Goal: Task Accomplishment & Management: Use online tool/utility

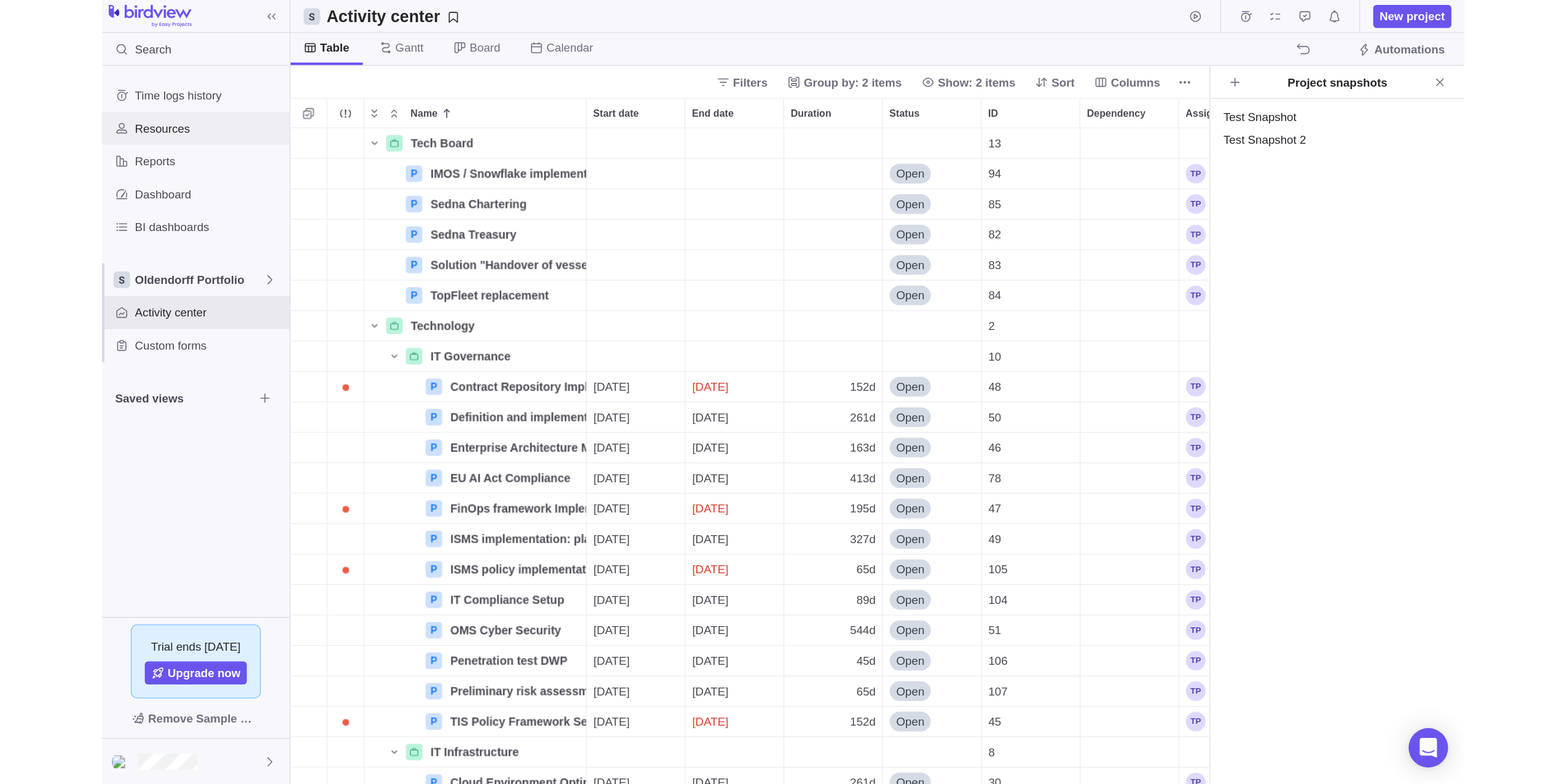
scroll to position [679, 1227]
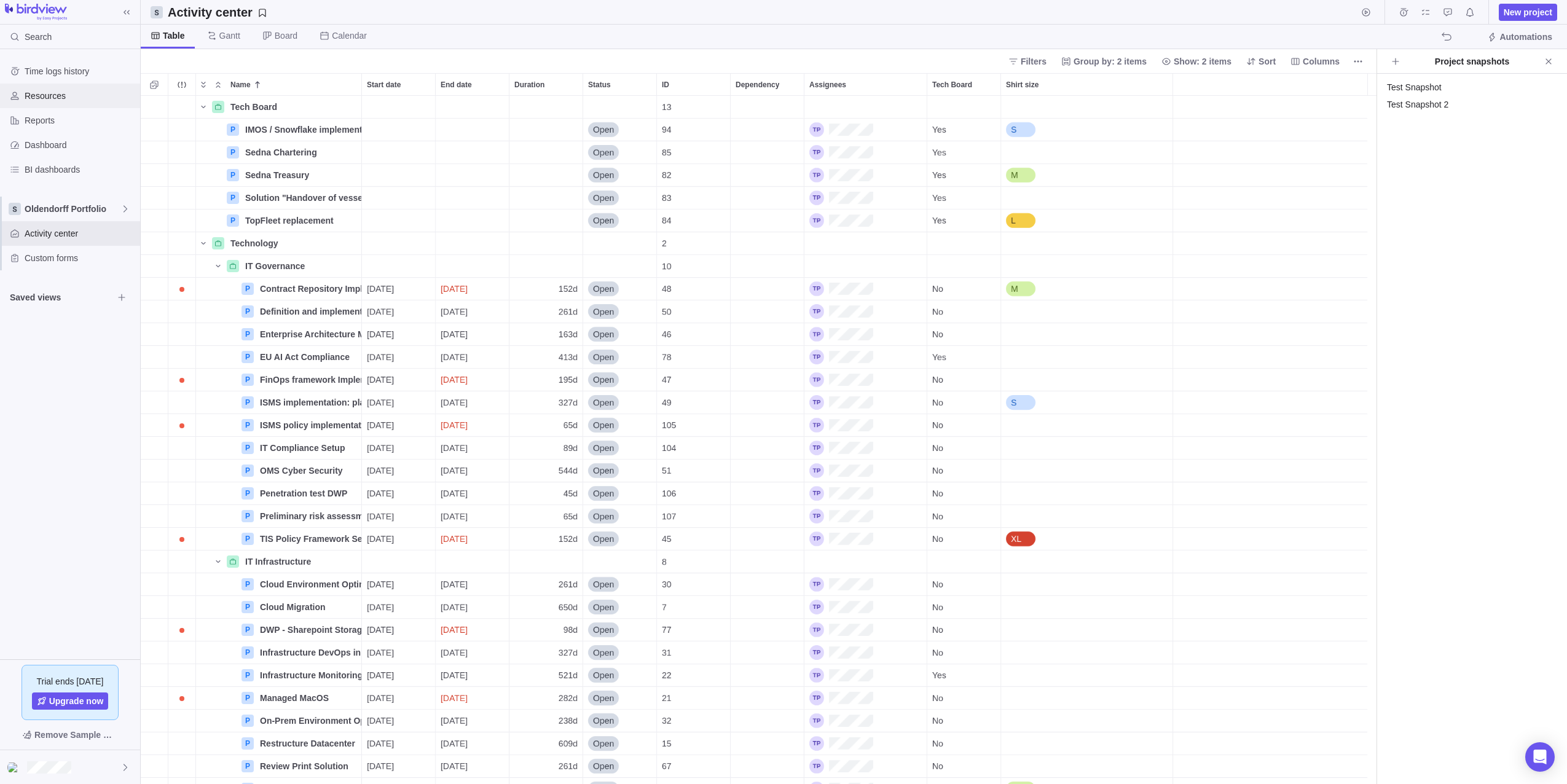
click at [59, 101] on span "Resources" at bounding box center [79, 95] width 111 height 12
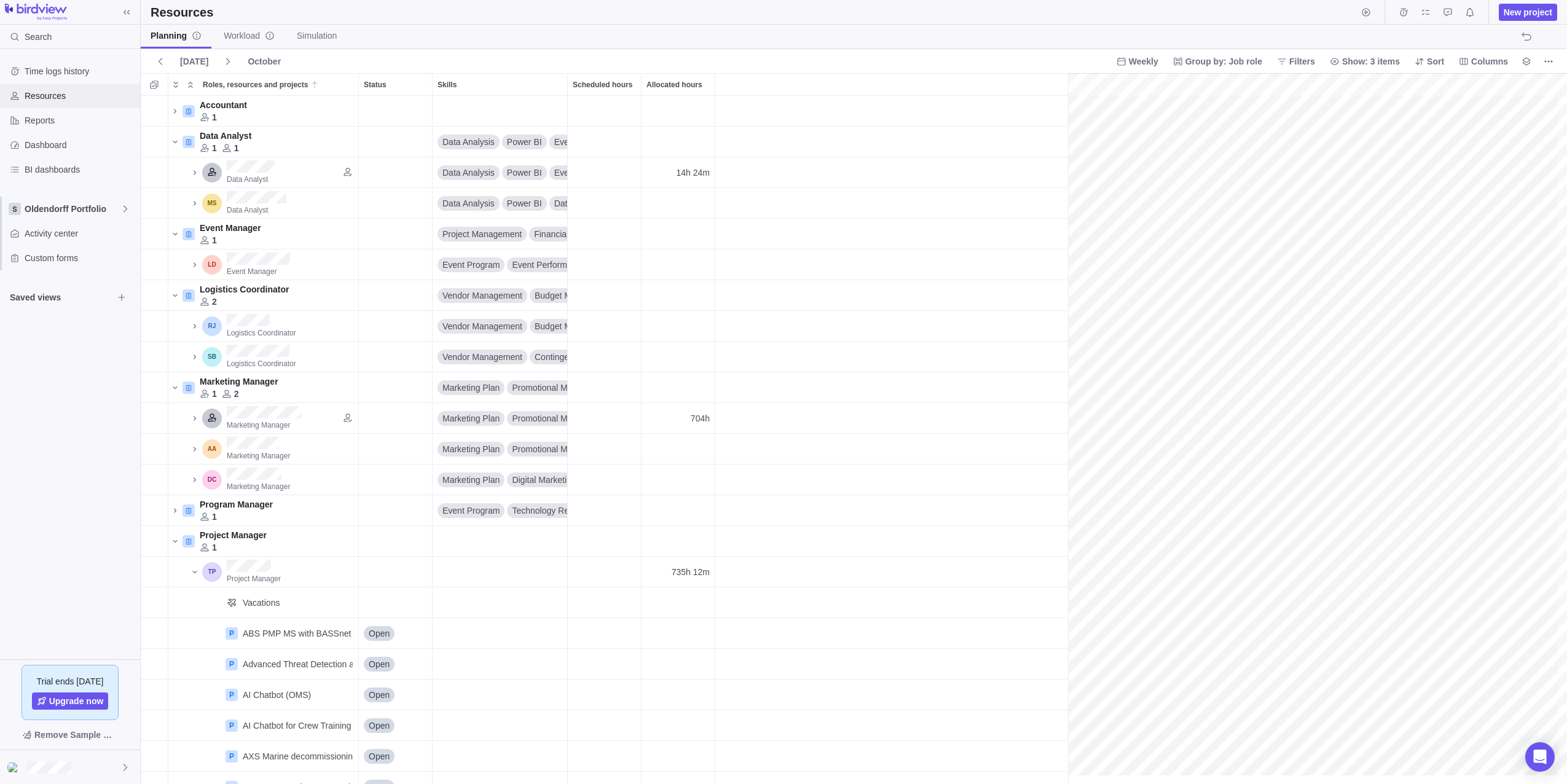
scroll to position [0, 15749]
click at [241, 42] on link "Workload" at bounding box center [250, 36] width 71 height 24
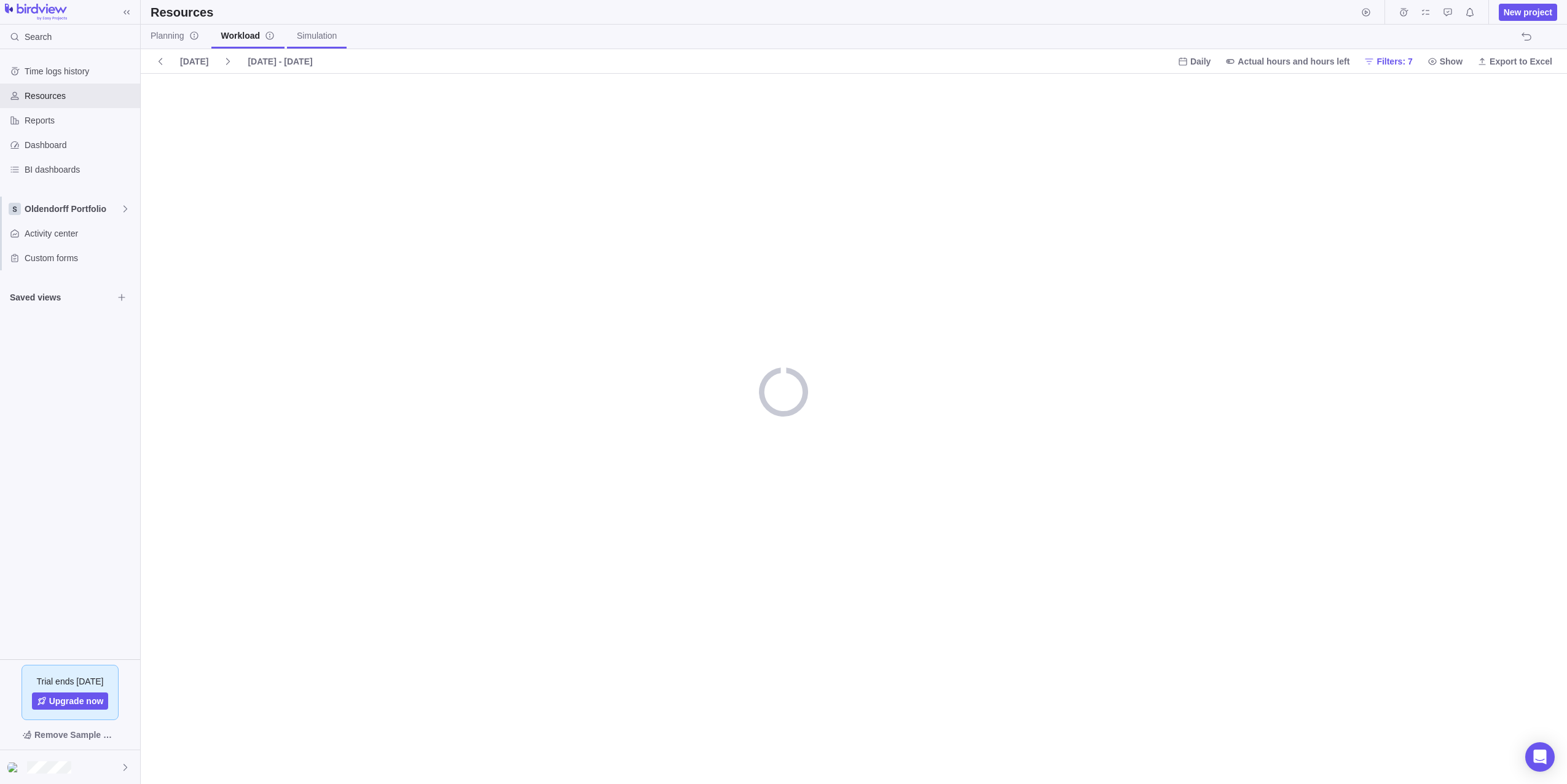
click at [313, 39] on span "Simulation" at bounding box center [317, 35] width 40 height 12
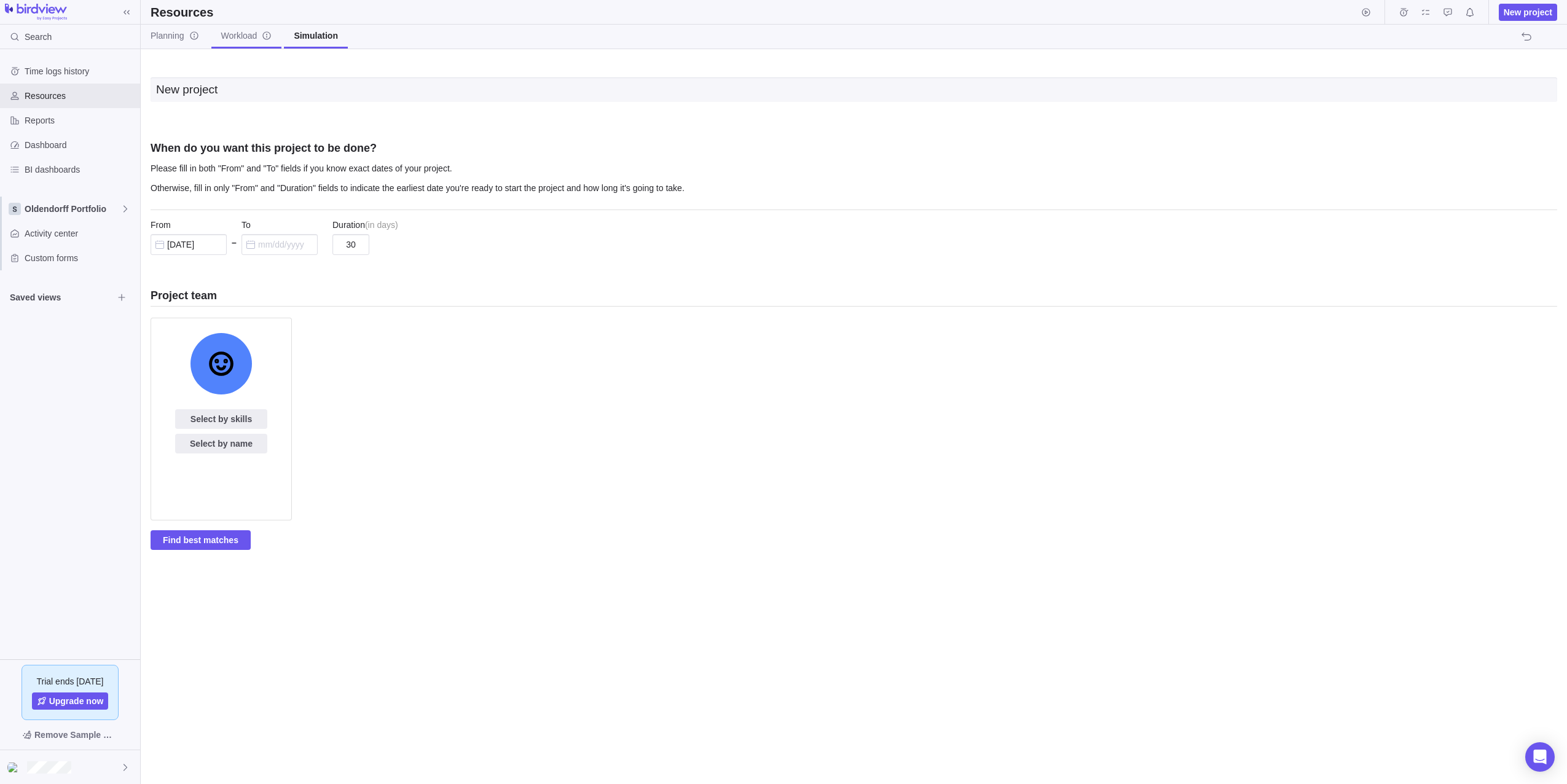
click at [238, 35] on span "Workload" at bounding box center [247, 35] width 51 height 12
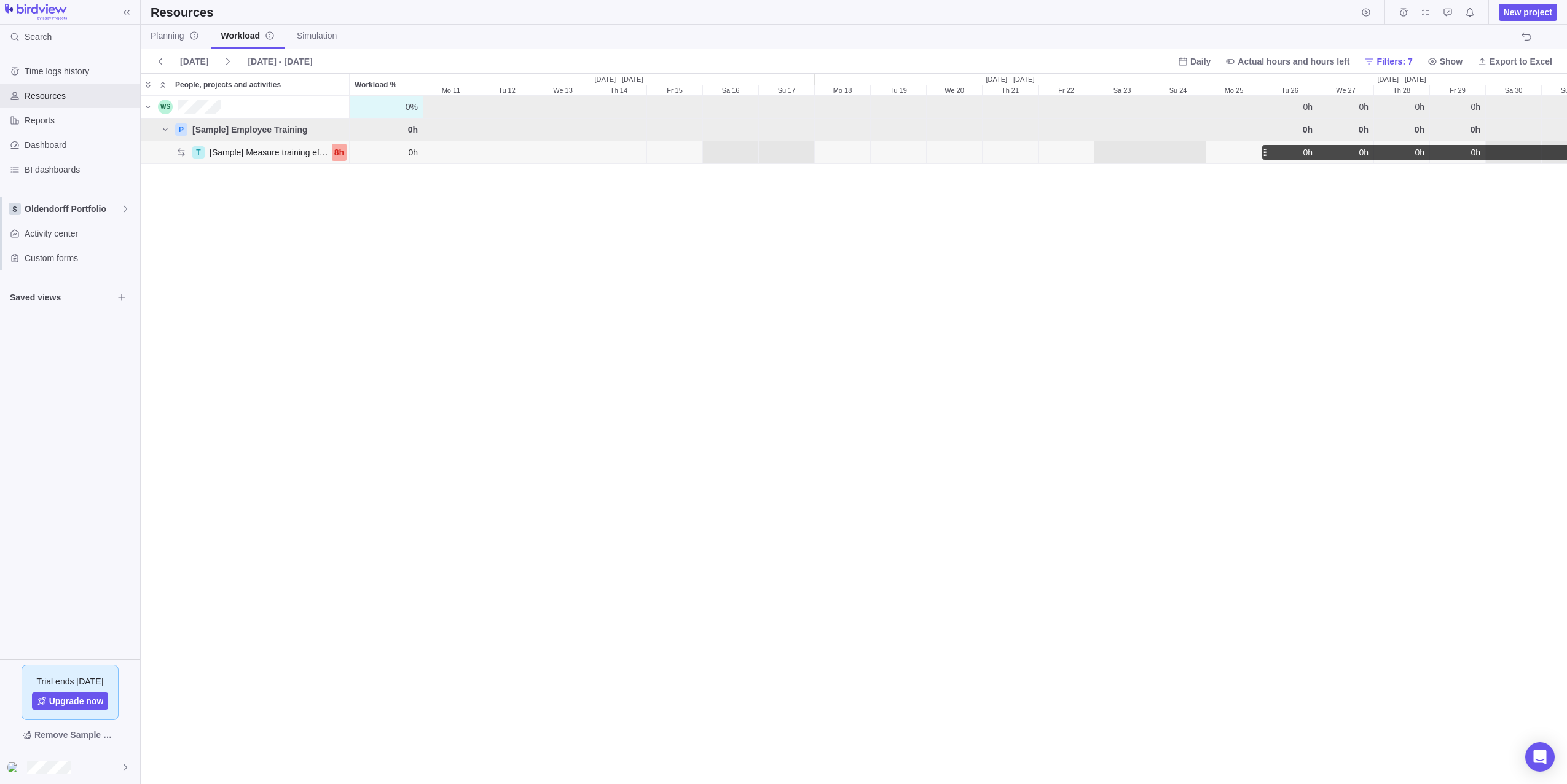
scroll to position [678, 1417]
click at [1017, 55] on span "Filters: 7" at bounding box center [1395, 61] width 35 height 12
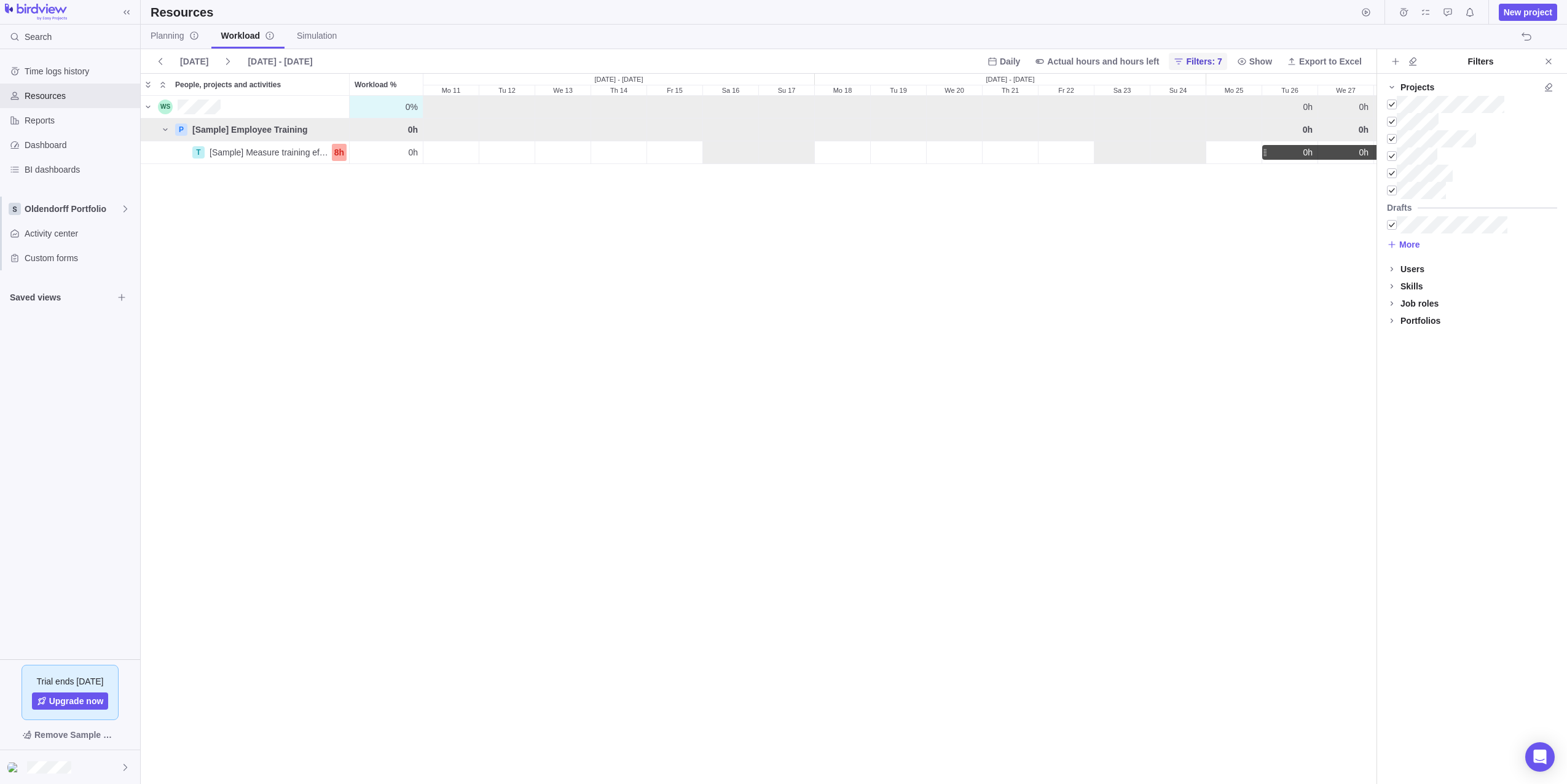
scroll to position [678, 1227]
click at [1017, 225] on div at bounding box center [1392, 224] width 10 height 17
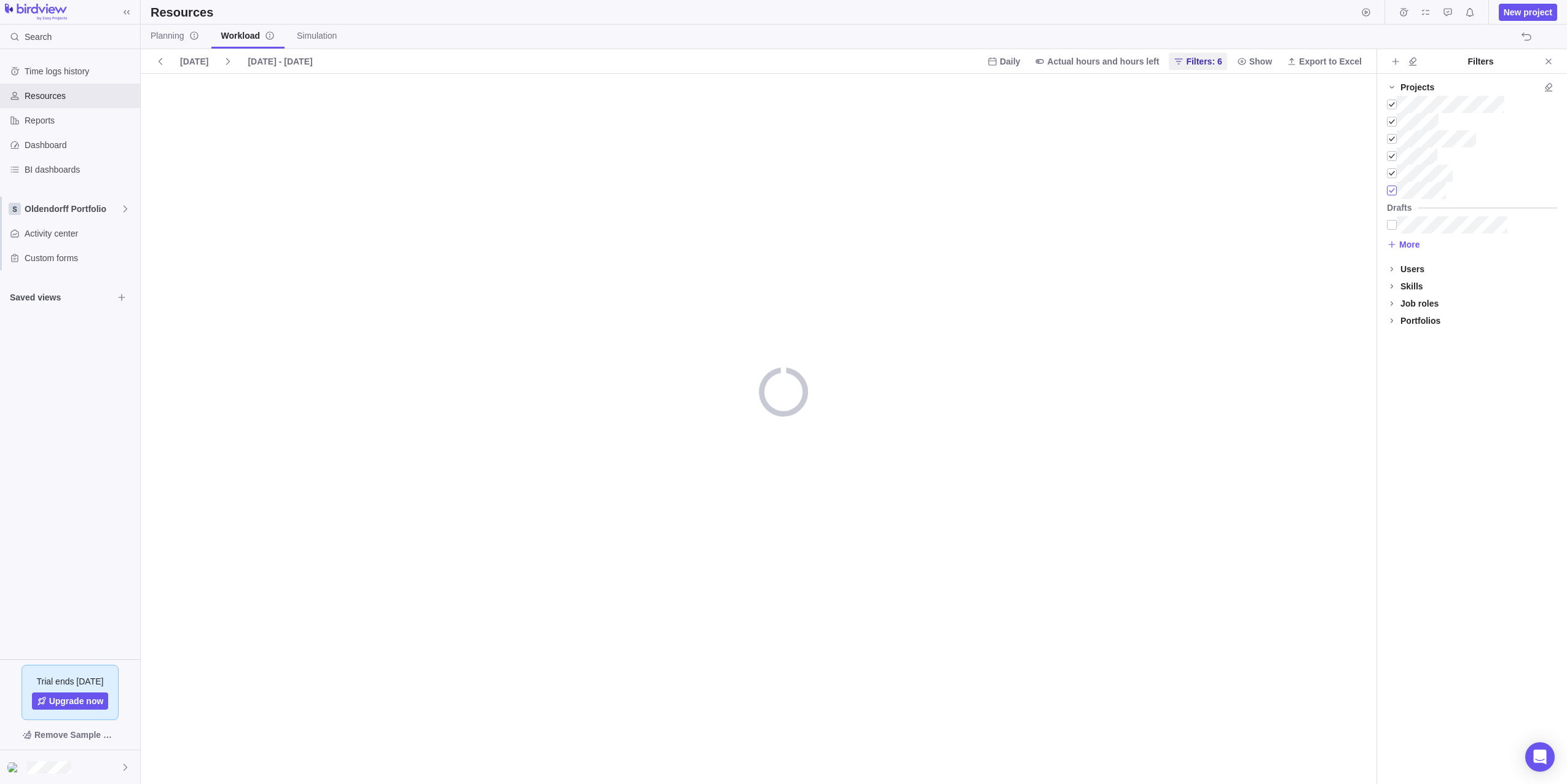
click at [1017, 193] on div at bounding box center [1392, 190] width 10 height 17
click at [1017, 172] on div at bounding box center [1392, 173] width 10 height 17
click at [1017, 158] on div at bounding box center [1392, 155] width 10 height 17
click at [1017, 137] on div at bounding box center [1392, 139] width 10 height 17
click at [1017, 118] on div at bounding box center [1392, 121] width 10 height 17
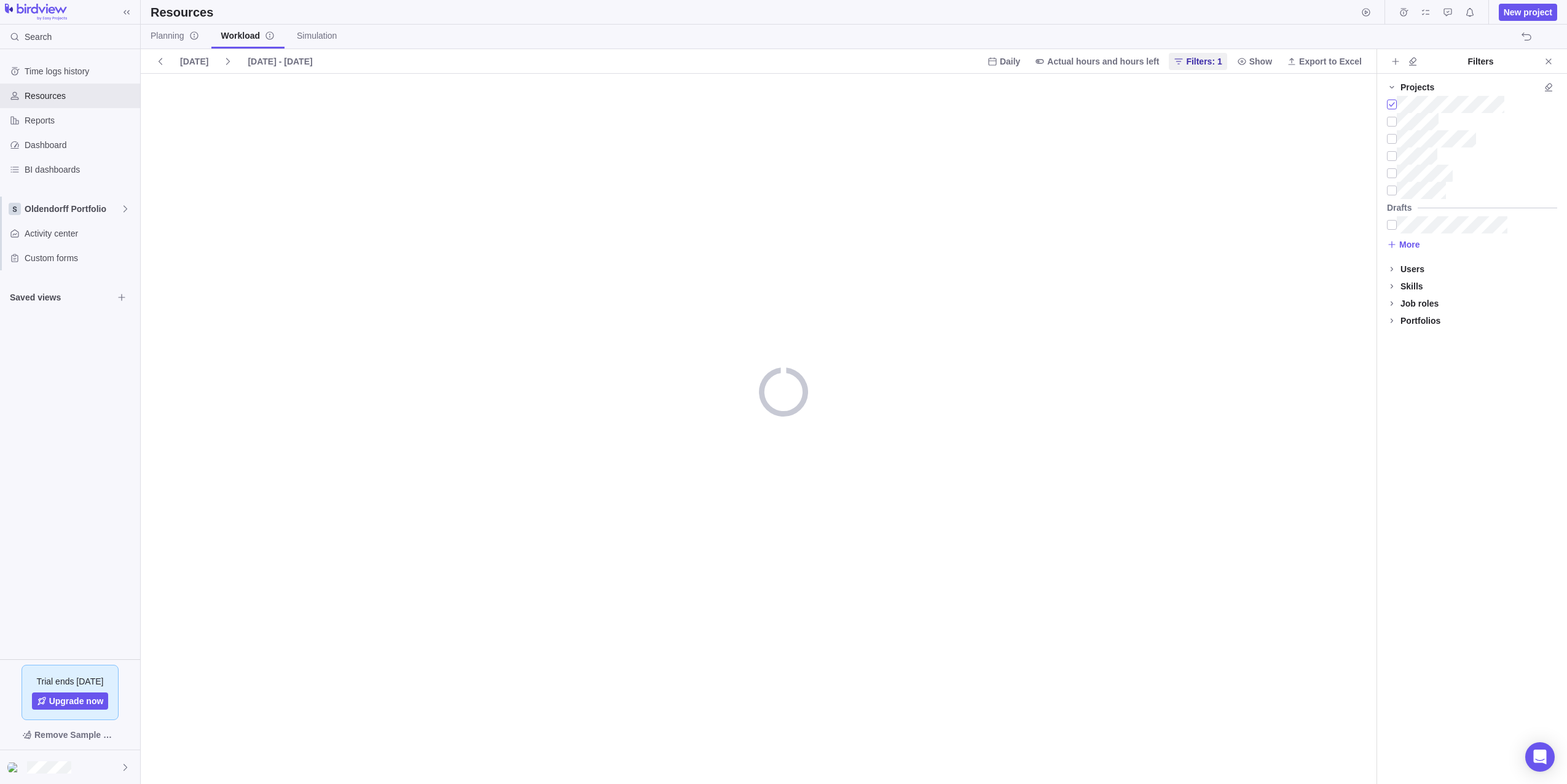
click at [1017, 99] on div at bounding box center [1392, 104] width 10 height 17
click at [1017, 269] on icon at bounding box center [1392, 269] width 10 height 10
click at [1017, 284] on div at bounding box center [1392, 286] width 10 height 17
click at [1017, 105] on div at bounding box center [1392, 104] width 10 height 17
click at [1017, 125] on div at bounding box center [1392, 121] width 10 height 17
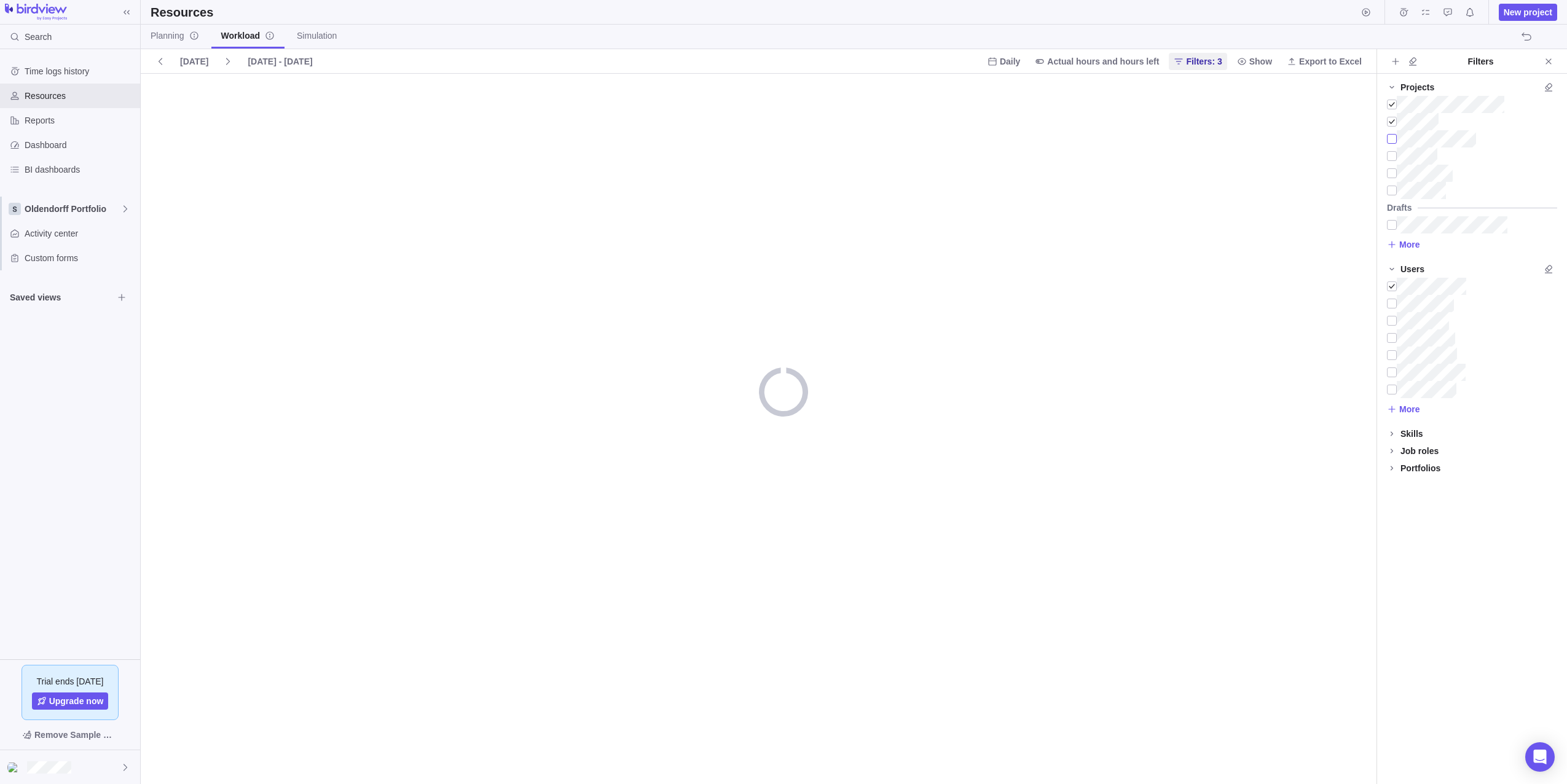
click at [1017, 142] on div at bounding box center [1392, 139] width 10 height 17
click at [1017, 164] on div at bounding box center [1392, 155] width 10 height 17
click at [1017, 176] on div at bounding box center [1392, 173] width 10 height 17
click at [1017, 191] on div at bounding box center [1392, 190] width 10 height 17
click at [1017, 224] on div at bounding box center [1392, 224] width 10 height 17
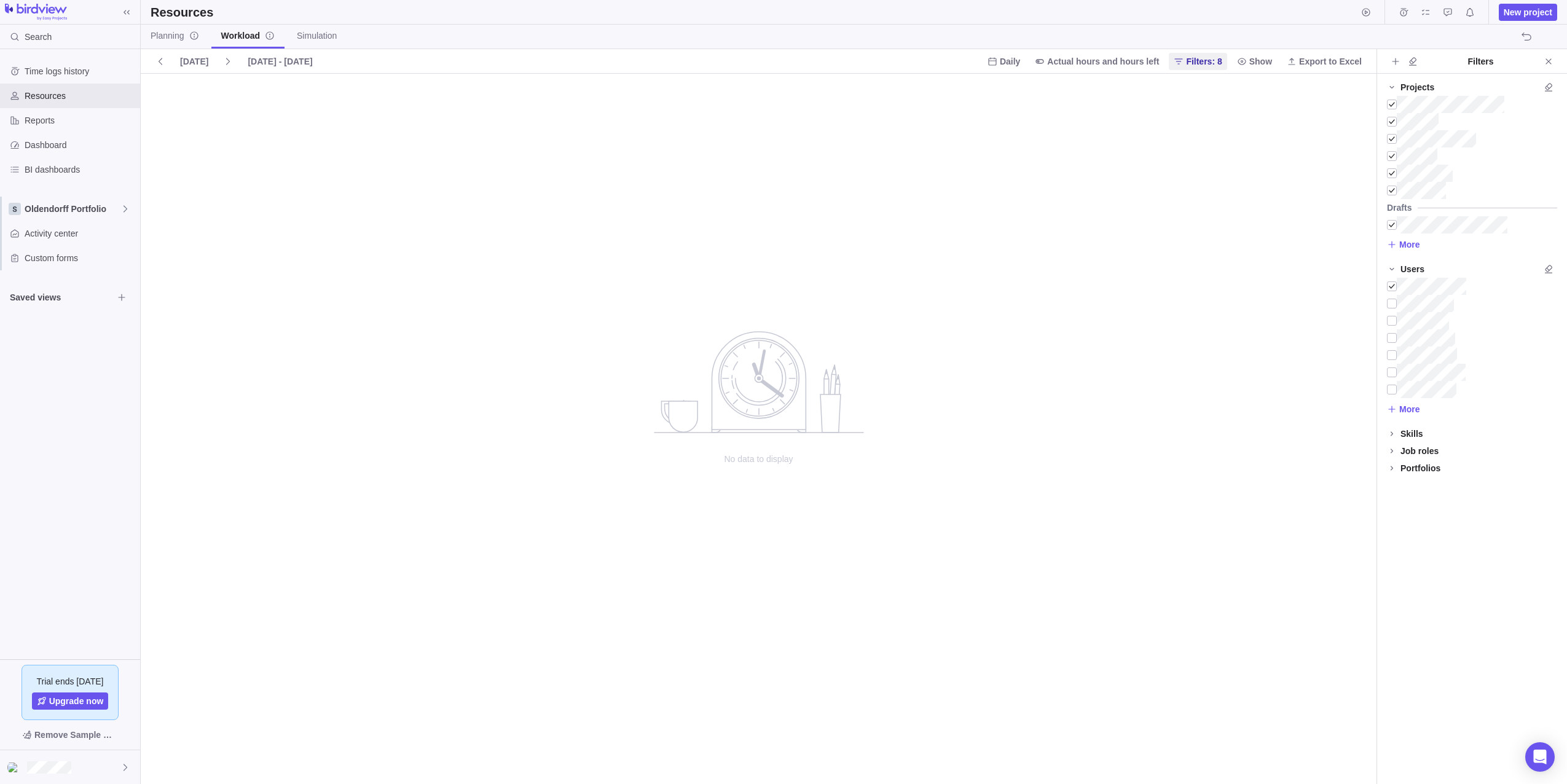
click at [1017, 291] on div "No data to display" at bounding box center [758, 428] width 1236 height 710
click at [1017, 86] on span "Clear all filters" at bounding box center [1548, 87] width 17 height 17
click at [1017, 272] on icon "Clear all filters" at bounding box center [1548, 269] width 10 height 10
click at [1017, 439] on span at bounding box center [1392, 434] width 17 height 17
click at [1017, 435] on icon at bounding box center [1392, 433] width 5 height 3
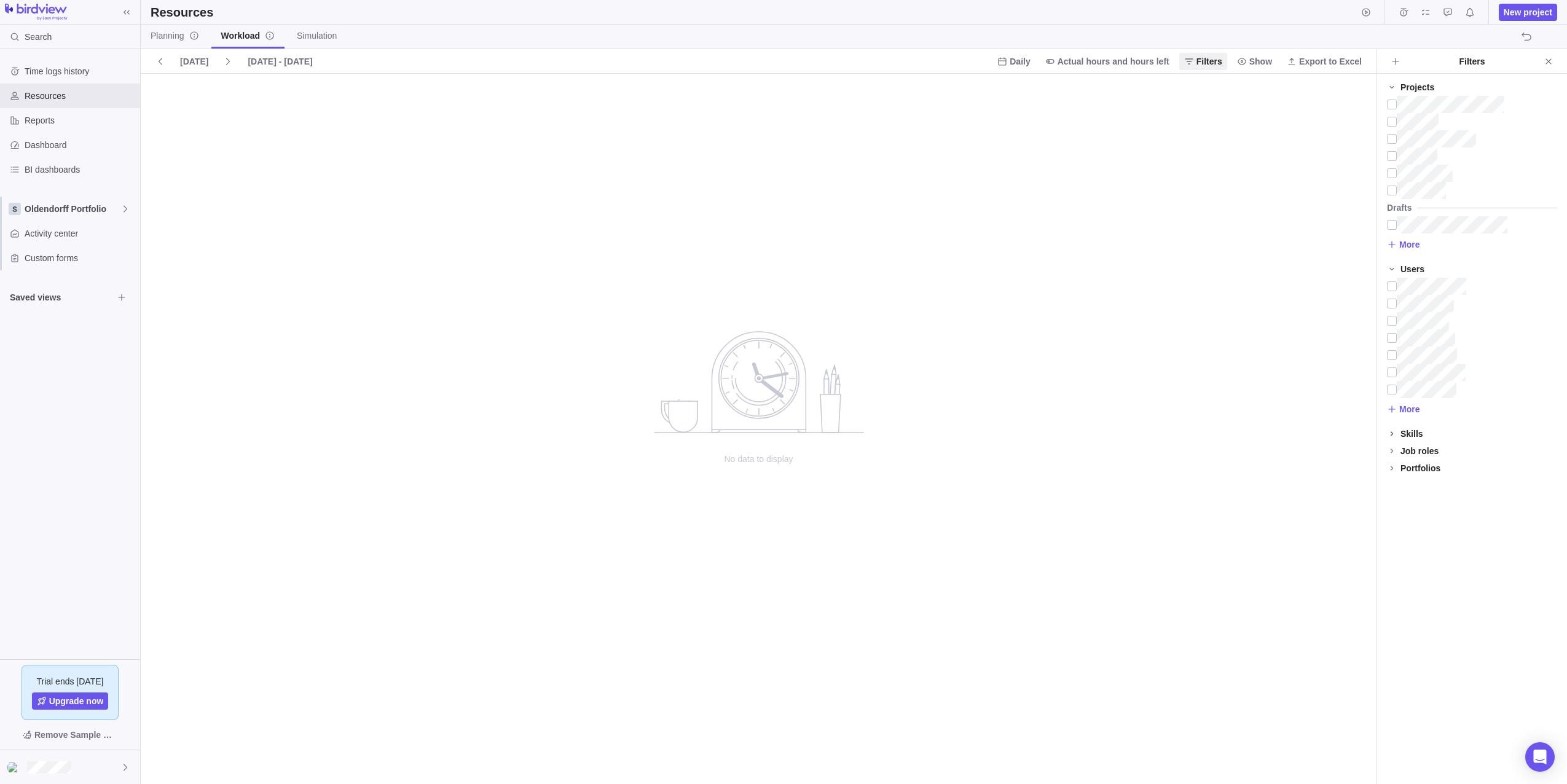
click at [1017, 113] on div "No data to display" at bounding box center [758, 428] width 1236 height 710
click at [1017, 66] on span "Actual hours and hours left" at bounding box center [1113, 61] width 112 height 12
click at [1017, 59] on body "Search Time logs history Resources Reports Dashboard BI dashboards Oldendorff P…" at bounding box center [784, 392] width 1567 height 784
click at [1017, 63] on span "Show" at bounding box center [1260, 61] width 22 height 12
click at [1017, 90] on div at bounding box center [1350, 88] width 17 height 10
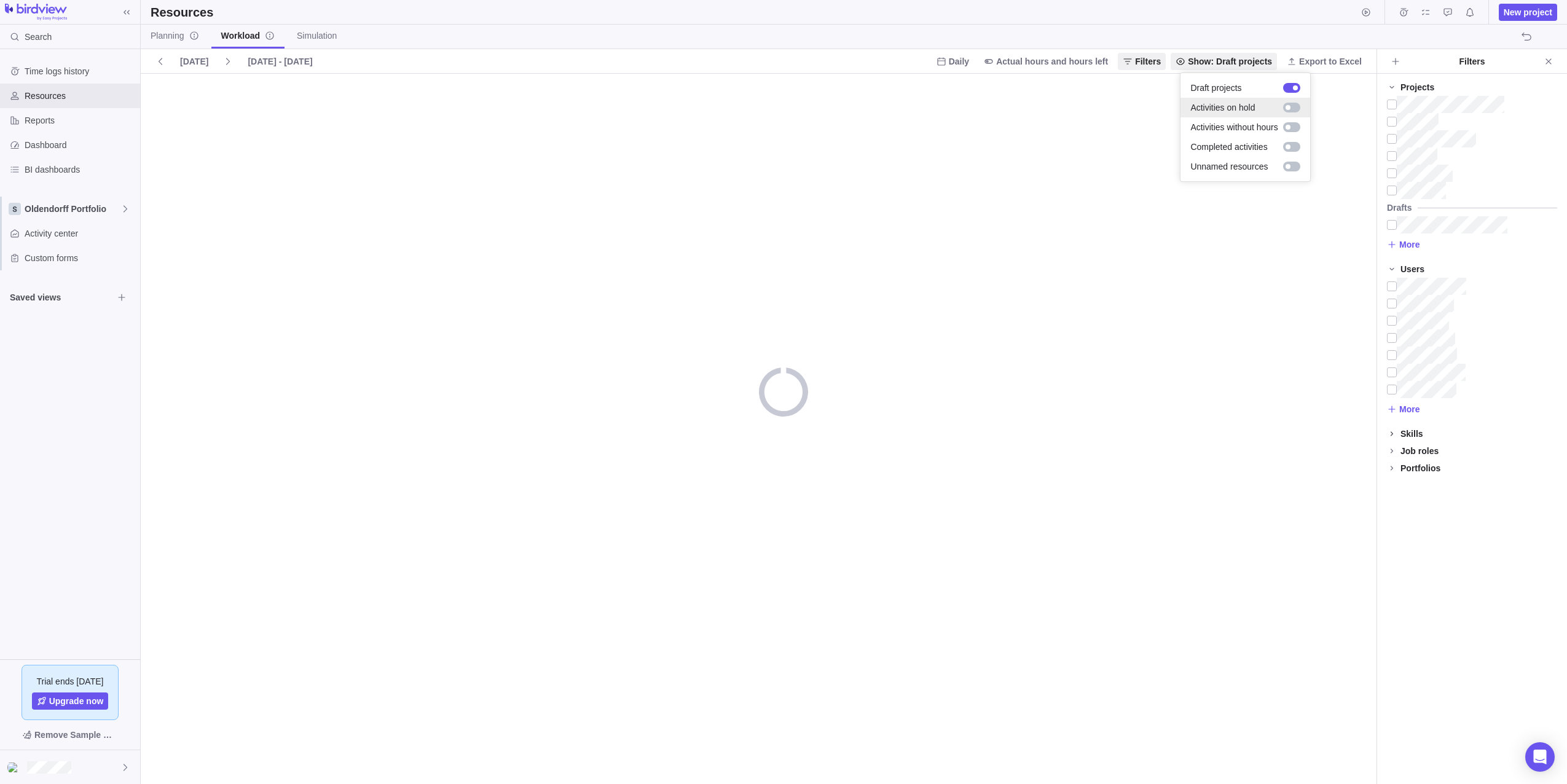
click at [1017, 101] on div "Activities on hold" at bounding box center [1245, 107] width 129 height 20
click at [1017, 128] on div at bounding box center [1313, 127] width 5 height 5
click at [1017, 149] on div at bounding box center [1317, 146] width 17 height 10
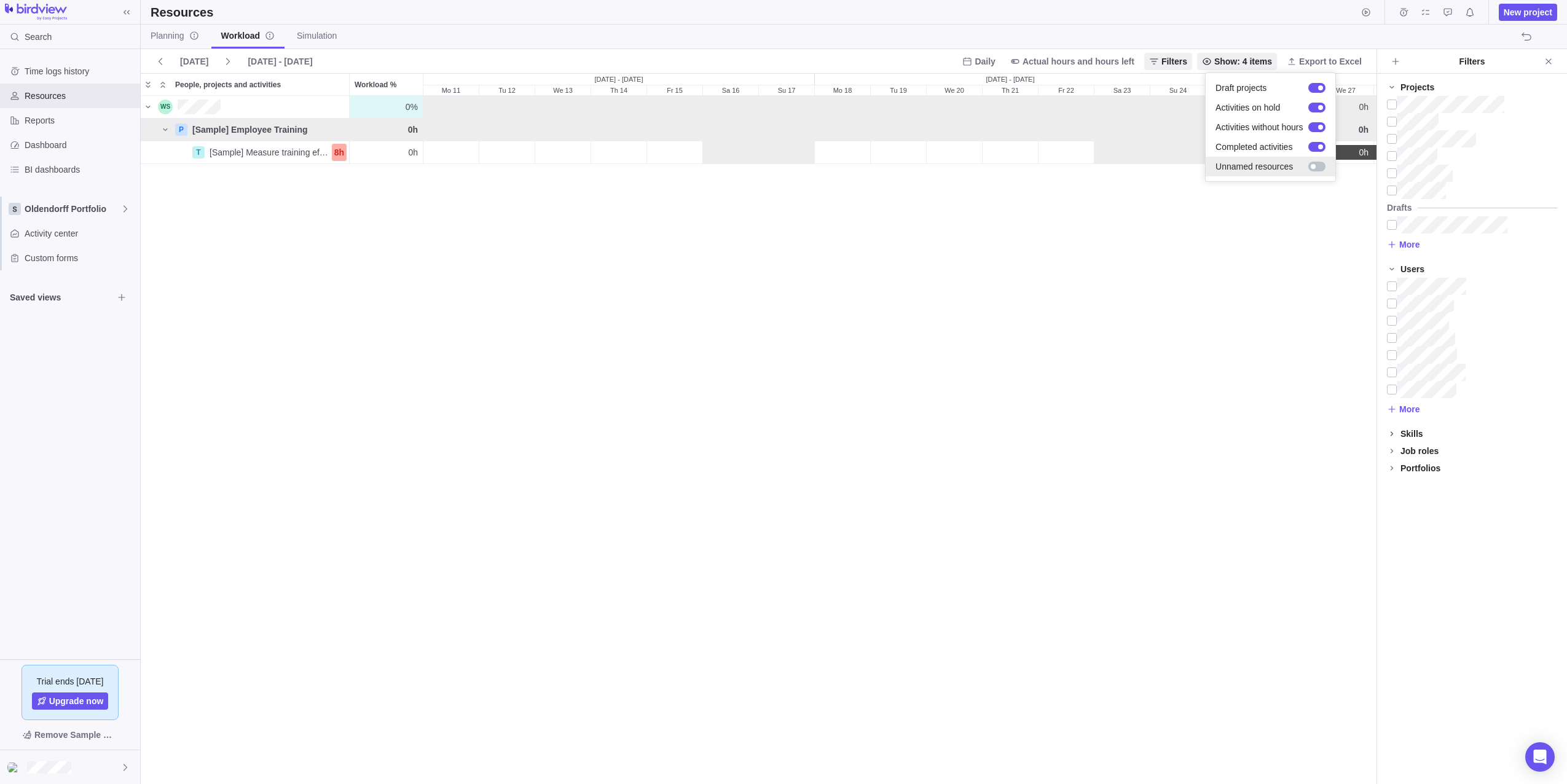
click at [1017, 164] on div at bounding box center [1317, 167] width 17 height 10
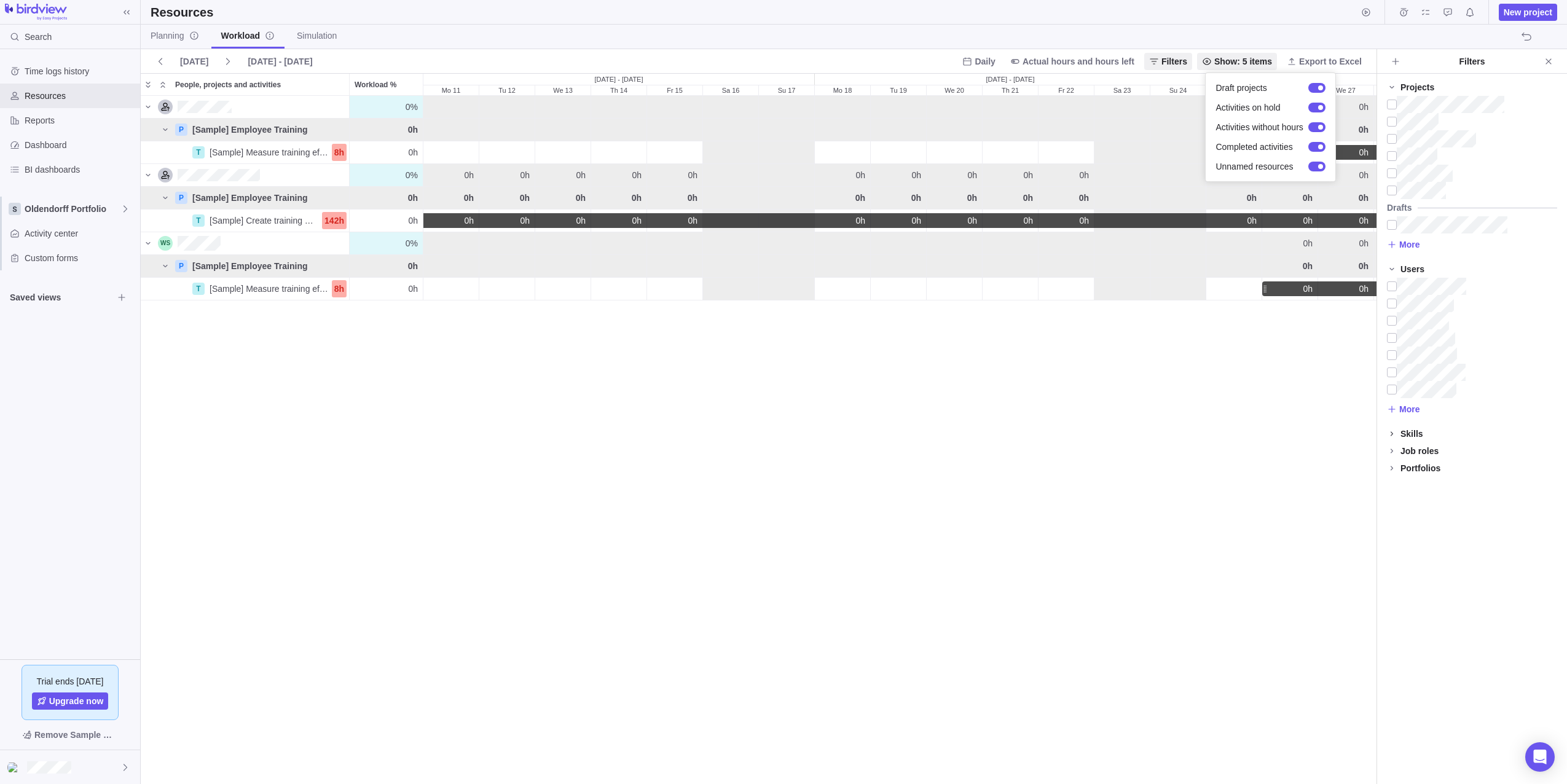
click at [1017, 446] on body "Search Time logs history Resources Reports Dashboard BI dashboards Oldendorff P…" at bounding box center [784, 392] width 1567 height 784
click at [1017, 288] on div at bounding box center [1392, 286] width 10 height 17
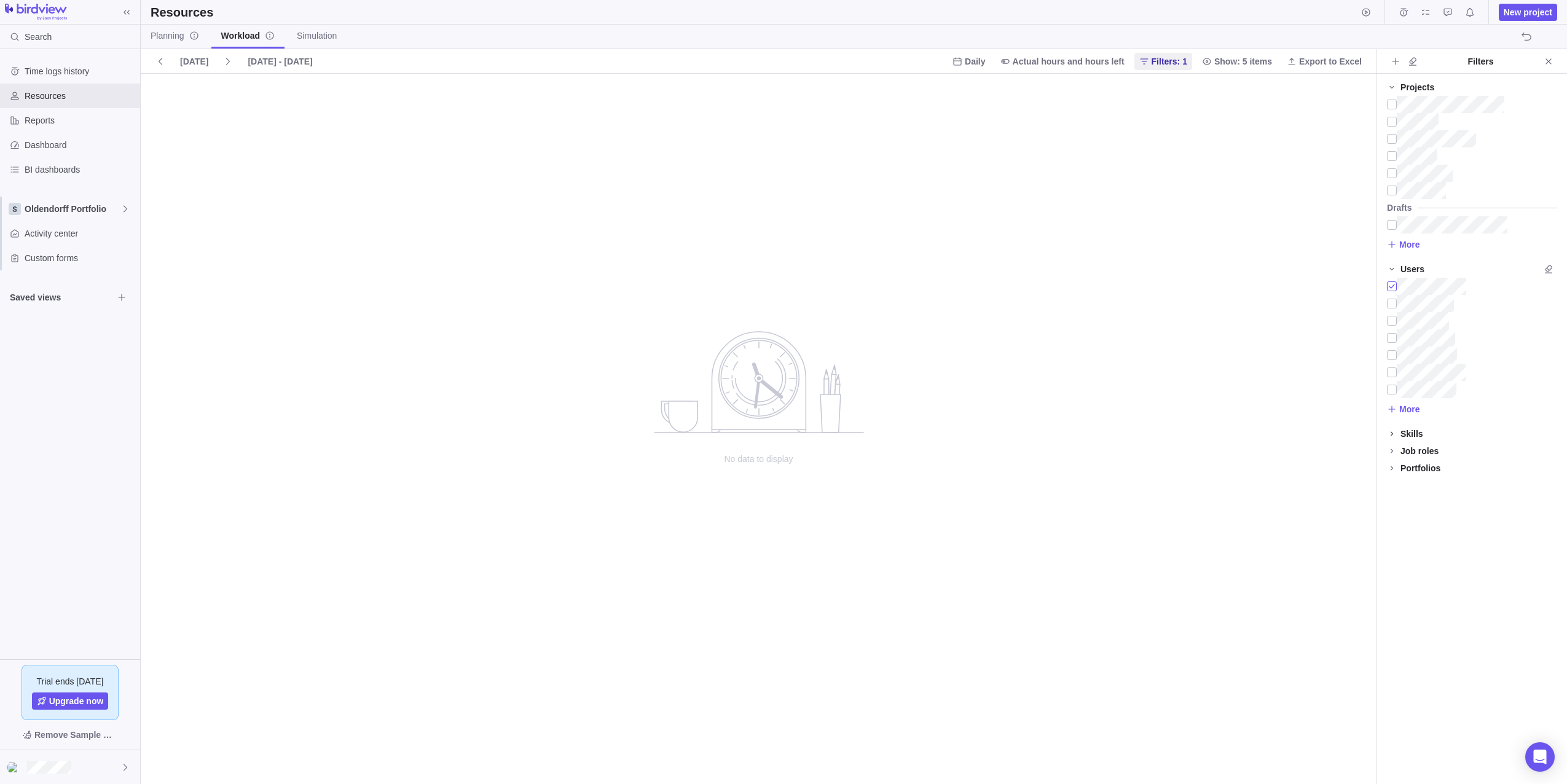
click at [1017, 288] on div at bounding box center [1392, 286] width 10 height 17
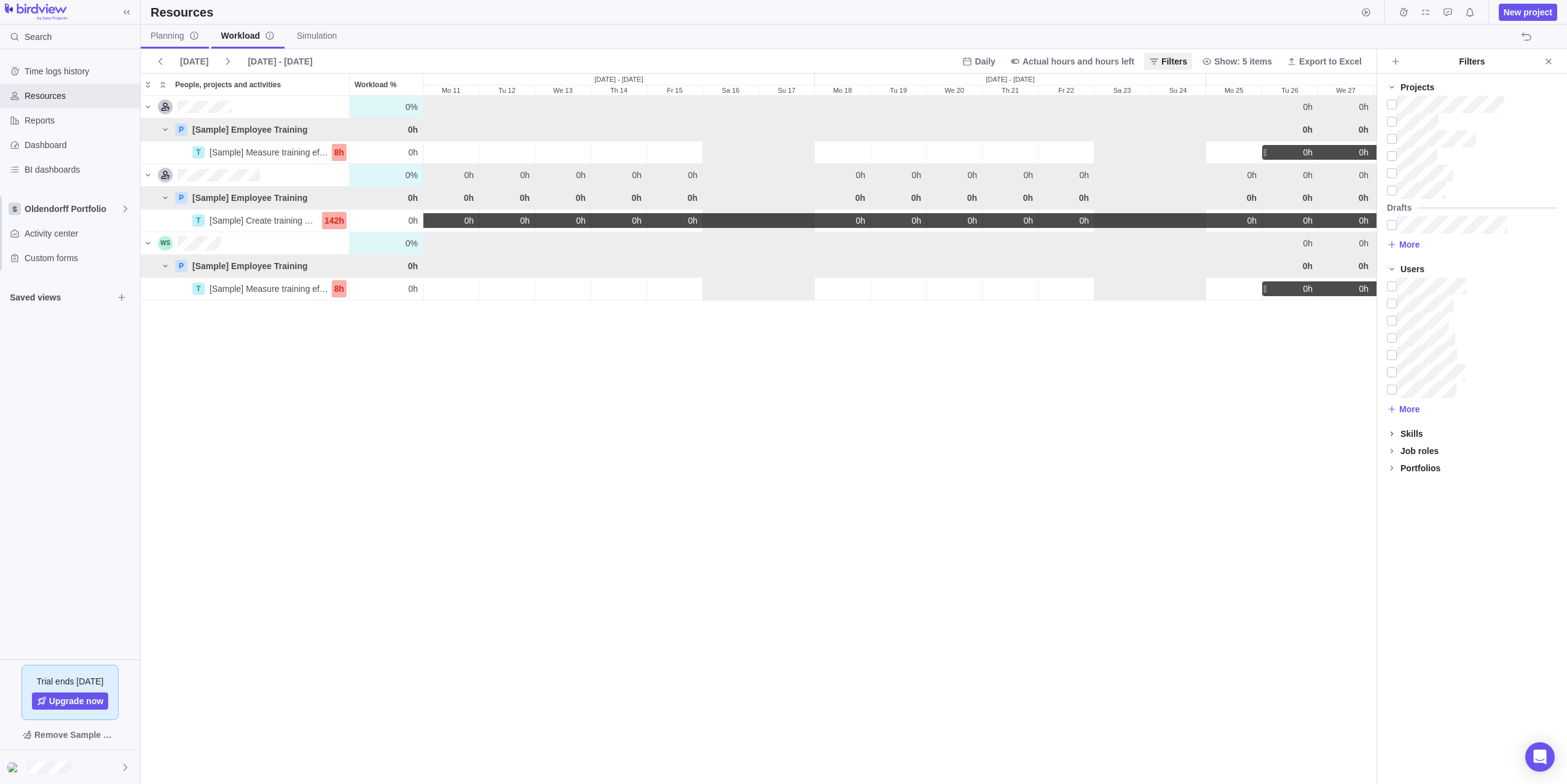
click at [172, 37] on span "Planning" at bounding box center [175, 35] width 48 height 12
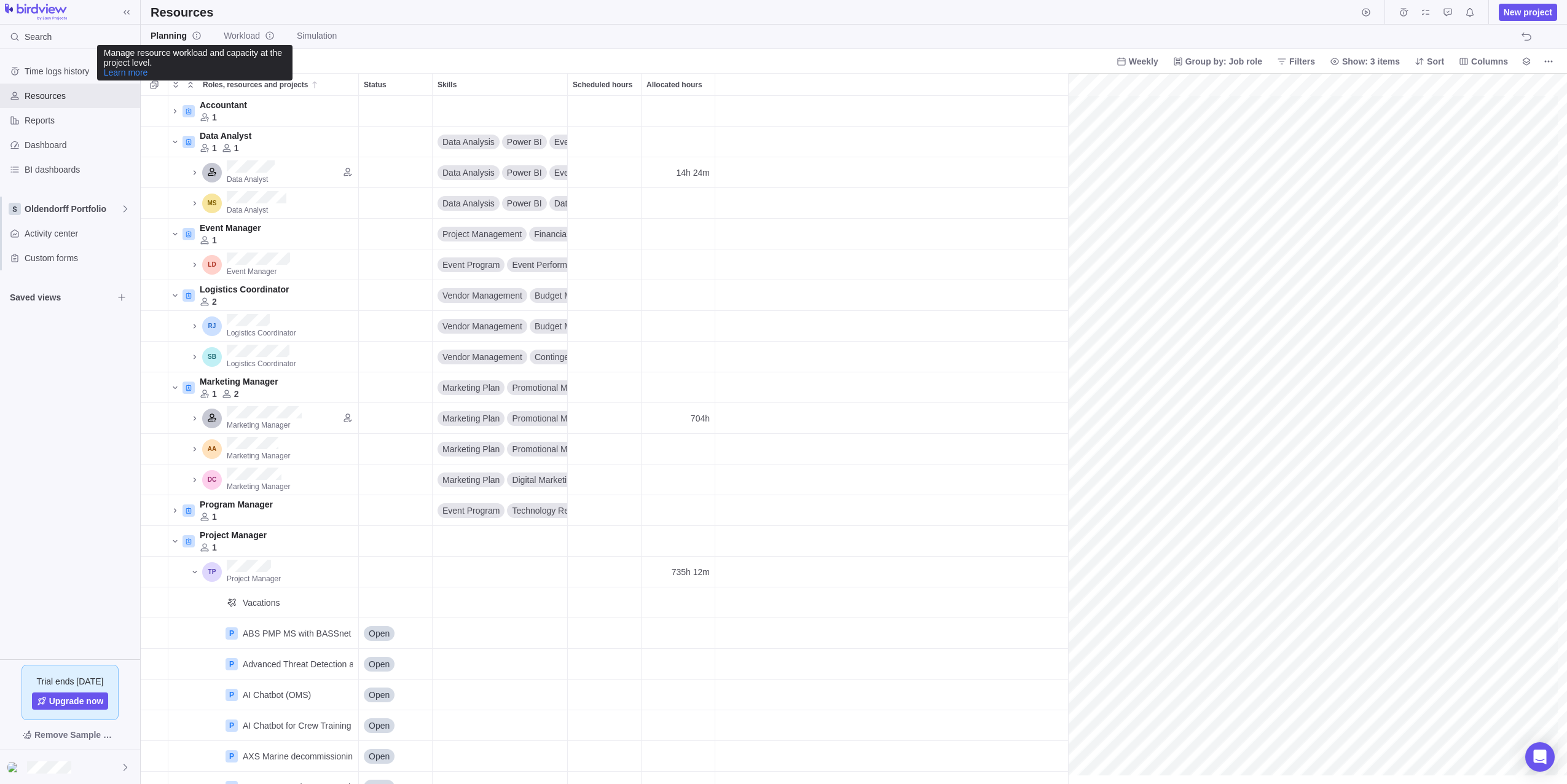
scroll to position [0, 15749]
